Goal: Transaction & Acquisition: Purchase product/service

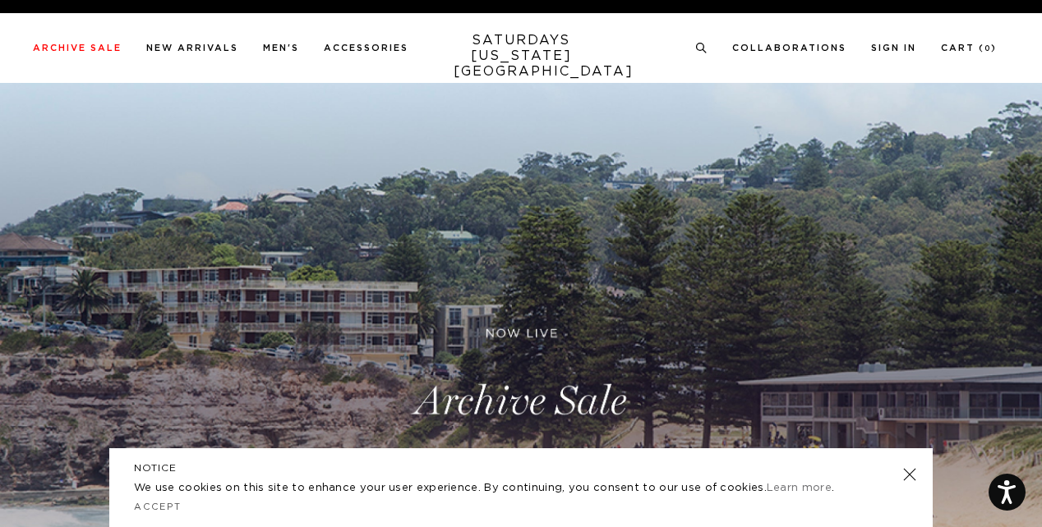
scroll to position [6, 0]
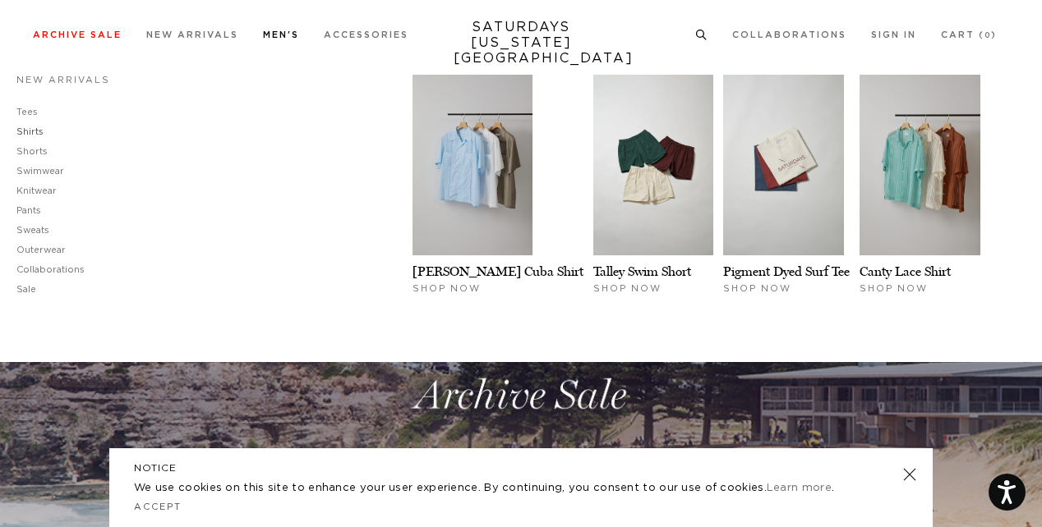
click at [35, 129] on link "Shirts" at bounding box center [29, 131] width 27 height 9
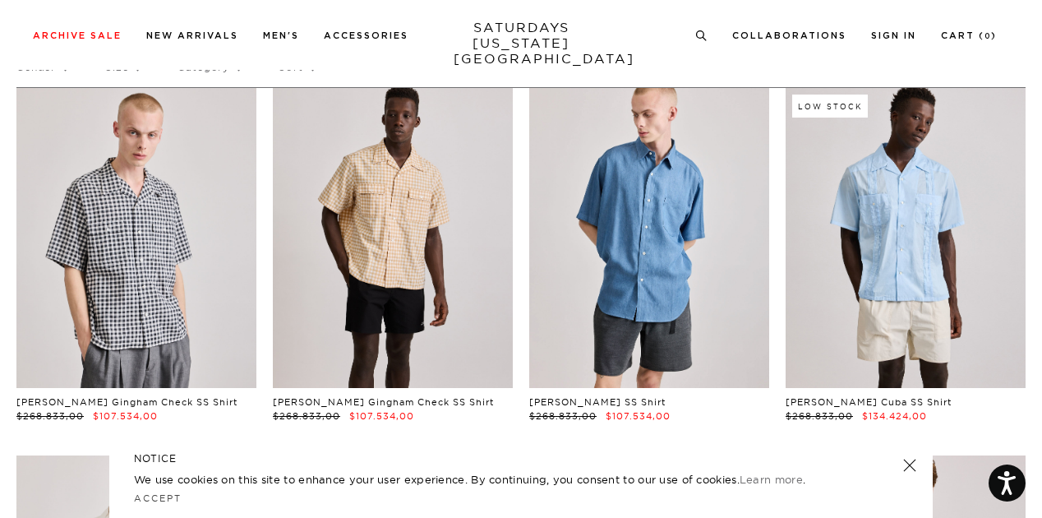
scroll to position [84, 0]
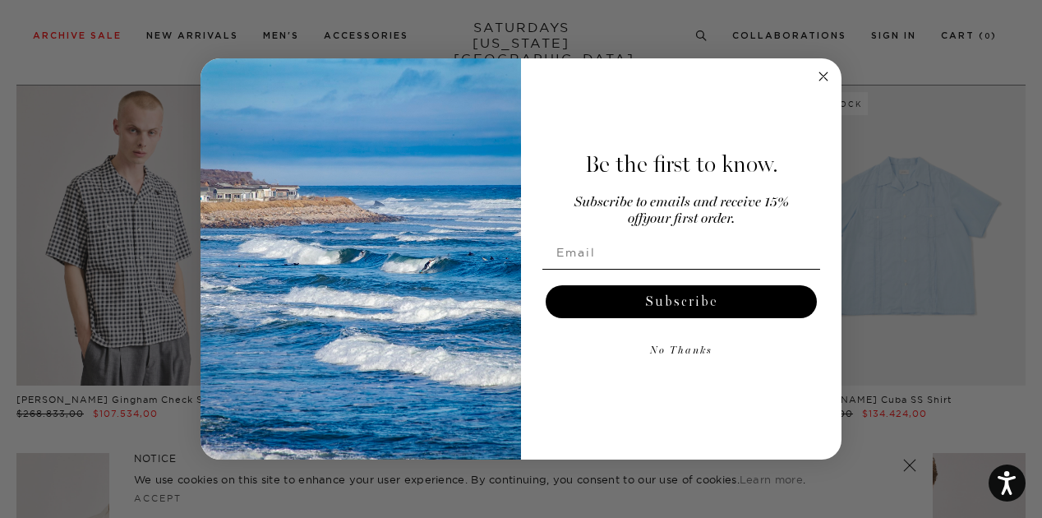
click at [822, 81] on circle "Close dialog" at bounding box center [823, 76] width 19 height 19
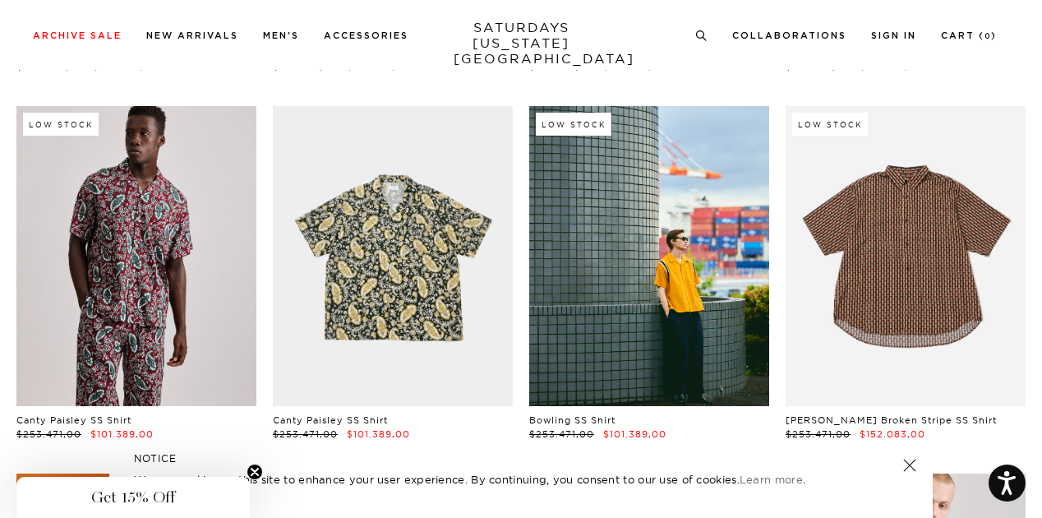
scroll to position [669, 0]
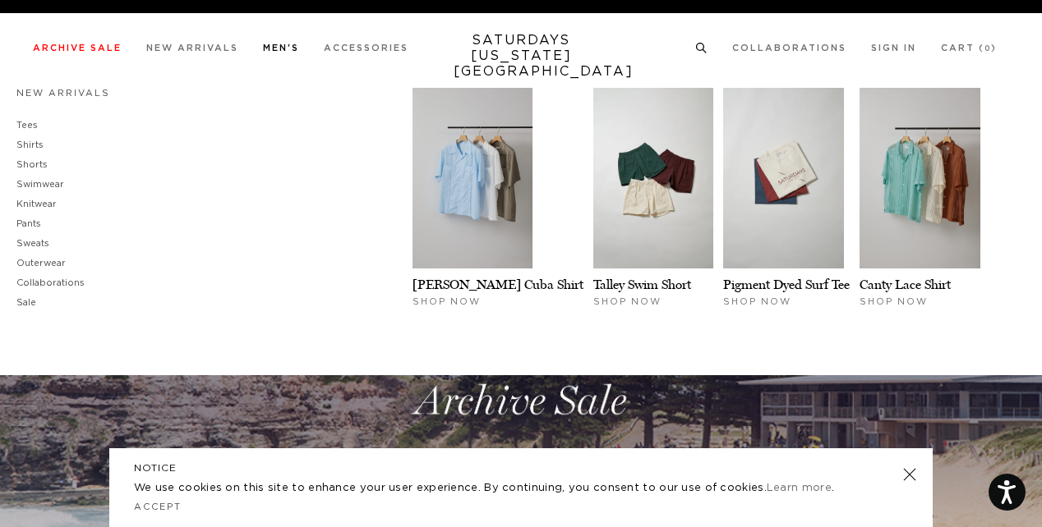
click at [276, 50] on link "Men's" at bounding box center [281, 48] width 36 height 9
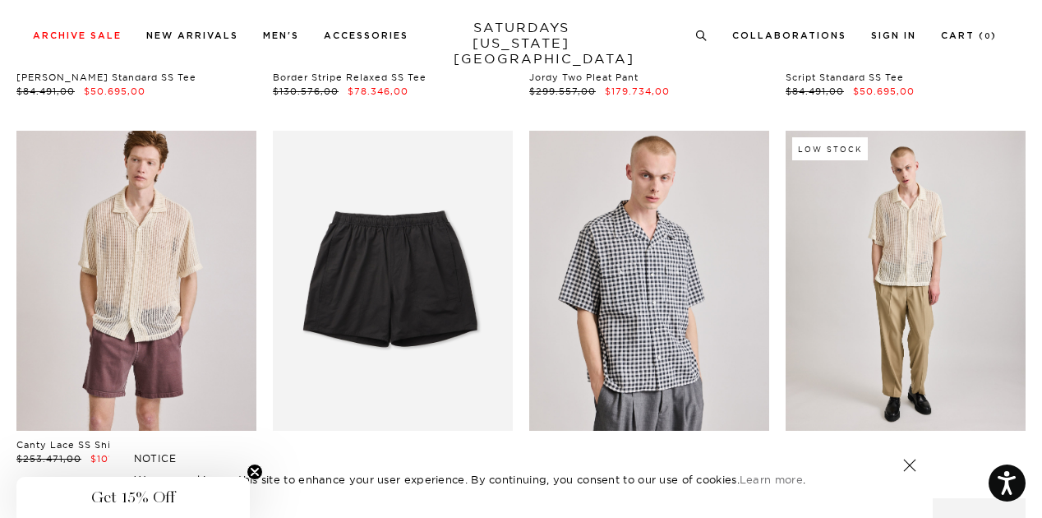
scroll to position [5182, 0]
